Goal: Navigation & Orientation: Find specific page/section

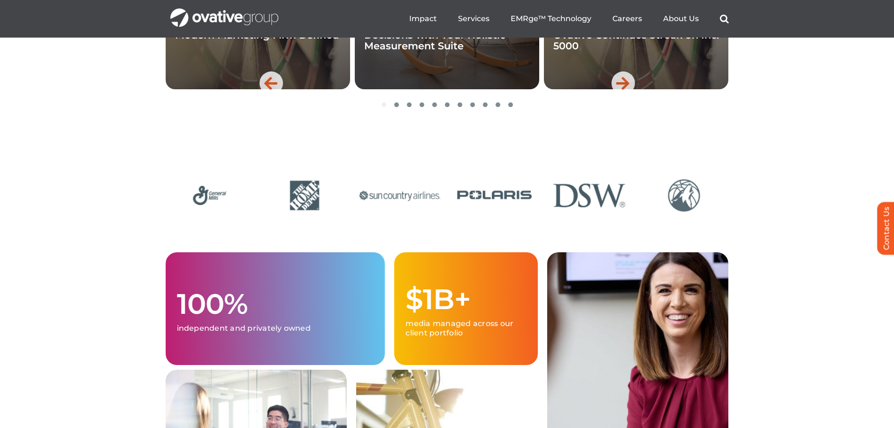
scroll to position [2207, 0]
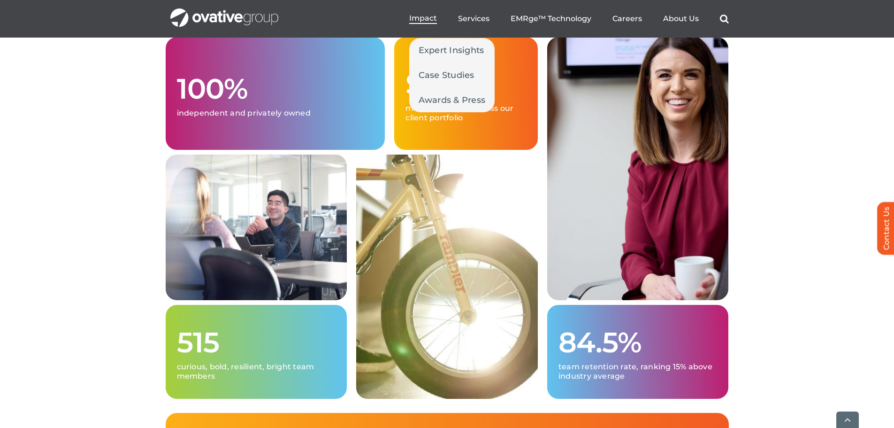
click at [416, 18] on span "Impact" at bounding box center [423, 18] width 28 height 9
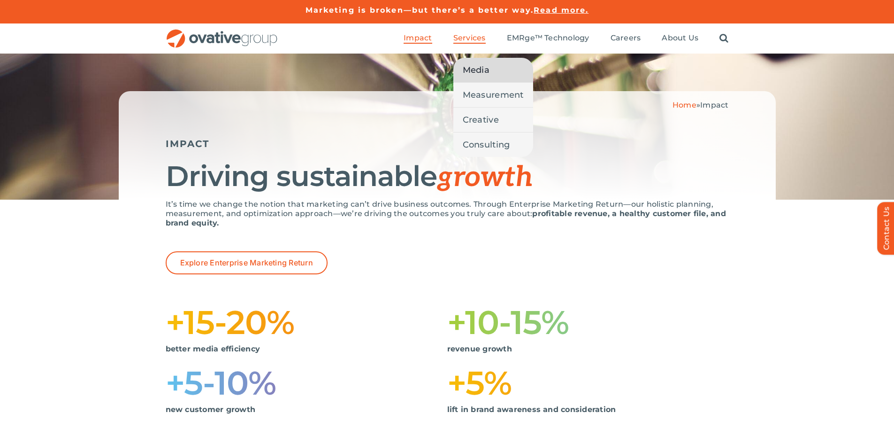
click at [480, 65] on span "Media" at bounding box center [476, 69] width 27 height 13
